Goal: Task Accomplishment & Management: Use online tool/utility

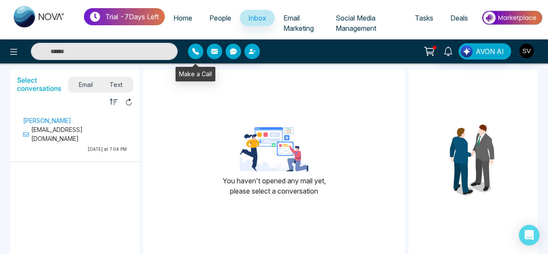
click at [196, 50] on icon "button" at bounding box center [195, 51] width 7 height 7
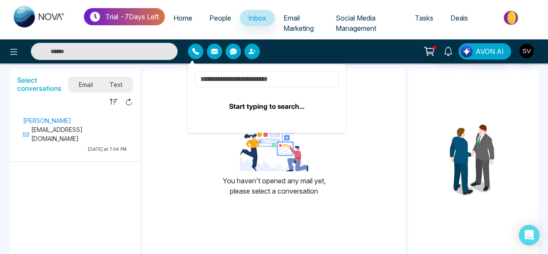
click at [273, 83] on input at bounding box center [267, 79] width 144 height 16
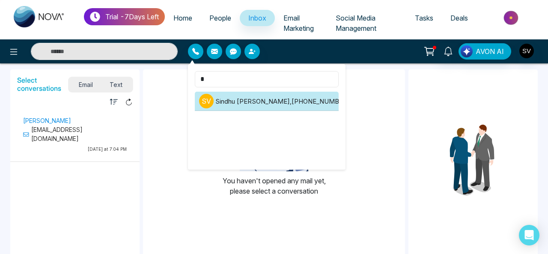
type input "*"
click at [286, 98] on li "S V [PERSON_NAME] , [PHONE_NUMBER]" at bounding box center [267, 101] width 144 height 19
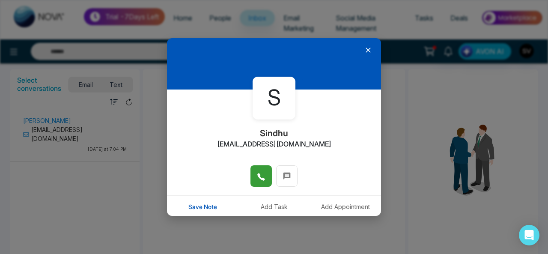
click at [257, 177] on icon at bounding box center [260, 176] width 7 height 7
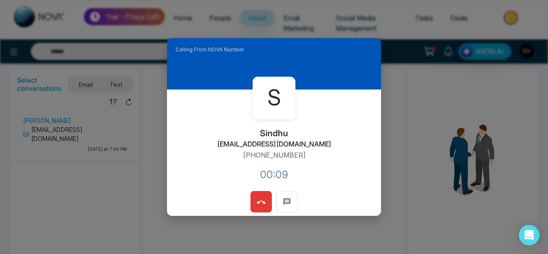
click at [260, 199] on icon at bounding box center [261, 202] width 9 height 9
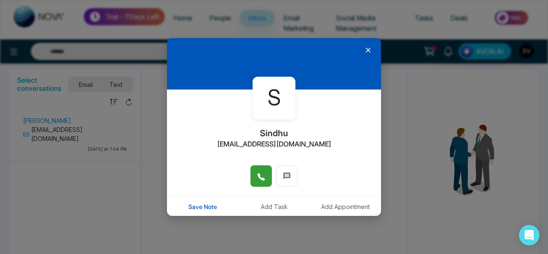
click at [364, 52] on icon at bounding box center [368, 50] width 9 height 9
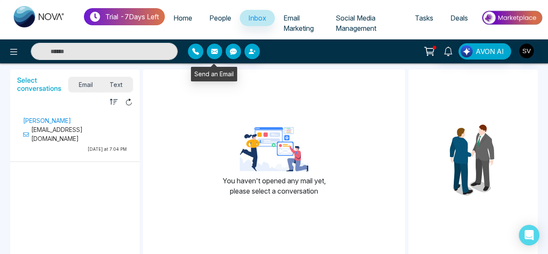
click at [216, 48] on icon "button" at bounding box center [214, 51] width 7 height 7
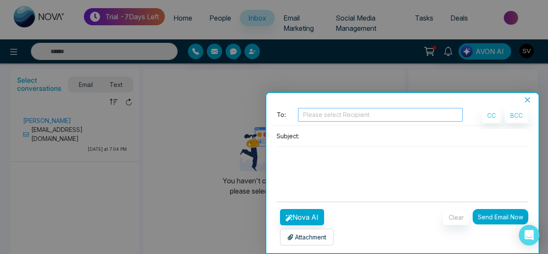
click at [384, 117] on div at bounding box center [380, 115] width 161 height 10
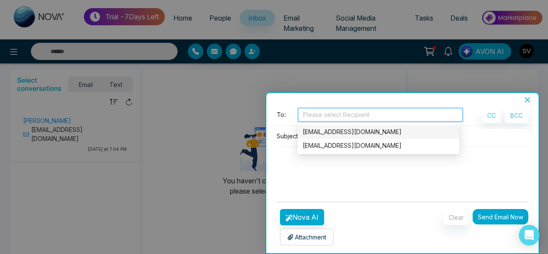
click at [528, 100] on icon "close" at bounding box center [527, 99] width 5 height 5
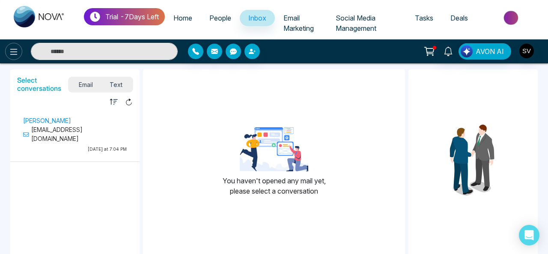
click at [12, 50] on icon at bounding box center [14, 52] width 10 height 10
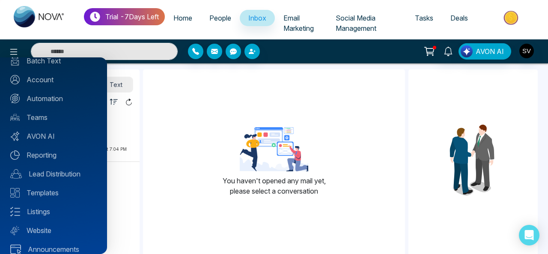
scroll to position [93, 0]
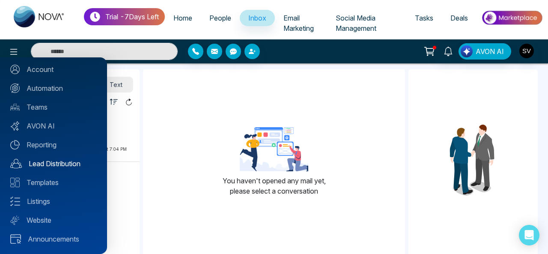
click at [80, 160] on link "Lead Distribution" at bounding box center [53, 163] width 87 height 10
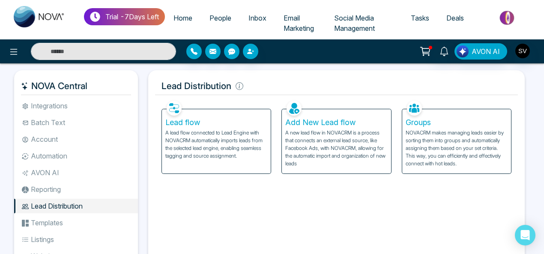
click at [188, 146] on p "A lead flow connected to Lead Engine with NOVACRM automatically imports leads f…" at bounding box center [216, 144] width 102 height 31
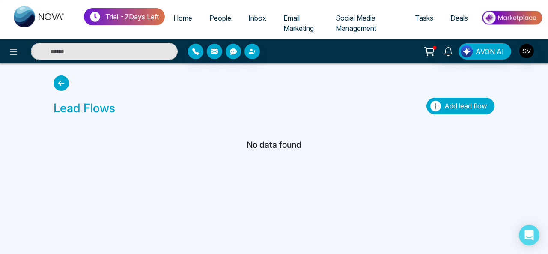
click at [475, 107] on span "Add lead flow" at bounding box center [466, 105] width 43 height 9
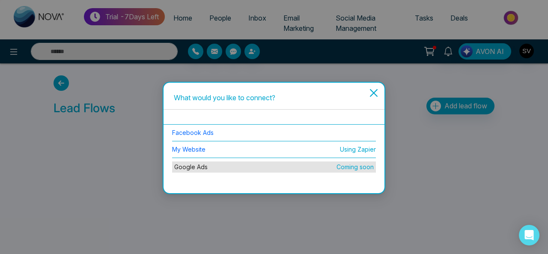
click at [374, 91] on icon "close" at bounding box center [374, 93] width 10 height 10
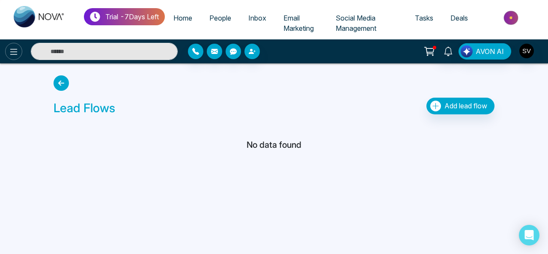
click at [14, 56] on icon at bounding box center [14, 52] width 10 height 10
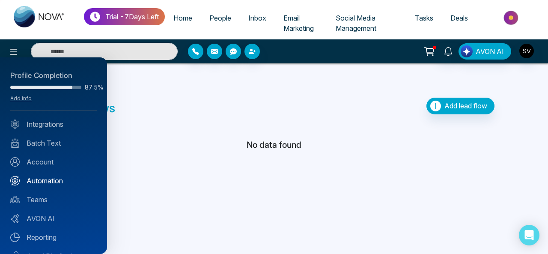
click at [54, 179] on link "Automation" at bounding box center [53, 181] width 87 height 10
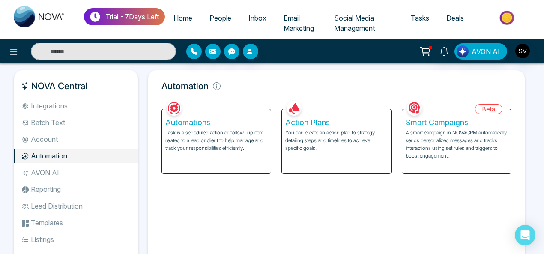
click at [39, 189] on li "Reporting" at bounding box center [76, 189] width 124 height 15
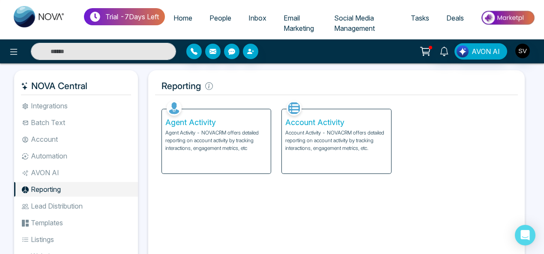
click at [213, 151] on p "Agent Activity - NOVACRM offers detailed reporting on account activity by track…" at bounding box center [216, 140] width 102 height 23
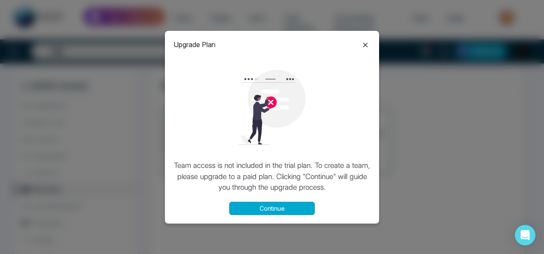
click at [364, 42] on icon at bounding box center [365, 45] width 10 height 10
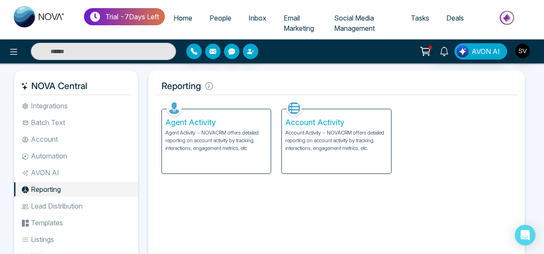
click at [45, 224] on li "Templates" at bounding box center [76, 222] width 124 height 15
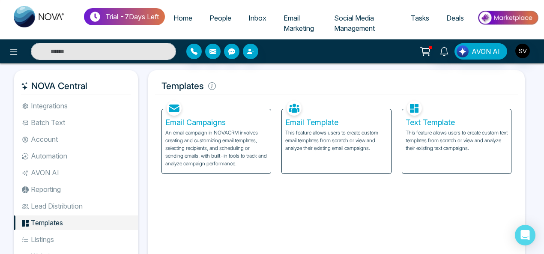
click at [297, 134] on p "This feature allows users to create custom email templates from scratch or view…" at bounding box center [336, 140] width 102 height 23
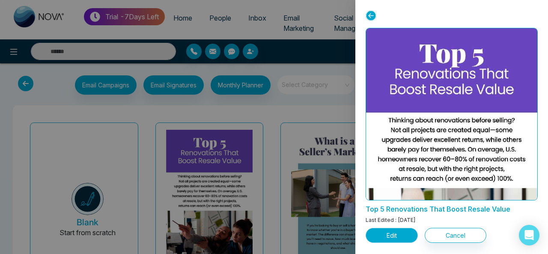
click at [394, 230] on button "Edit" at bounding box center [392, 235] width 52 height 15
click at [391, 234] on button "Edit" at bounding box center [392, 235] width 52 height 15
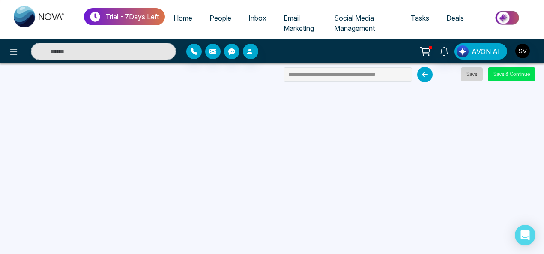
click at [469, 75] on button "Save" at bounding box center [472, 74] width 22 height 14
click at [525, 72] on button "Save & Continue" at bounding box center [512, 74] width 48 height 14
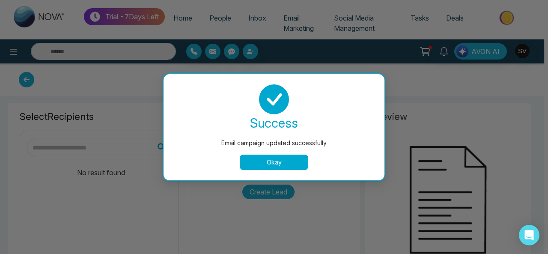
type input "**********"
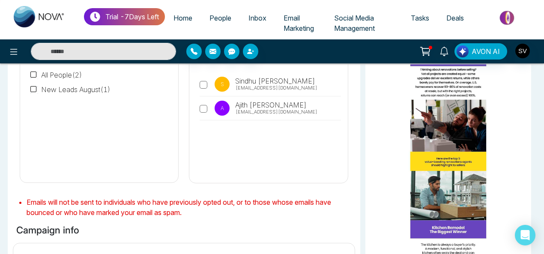
scroll to position [97, 0]
